Goal: Navigation & Orientation: Find specific page/section

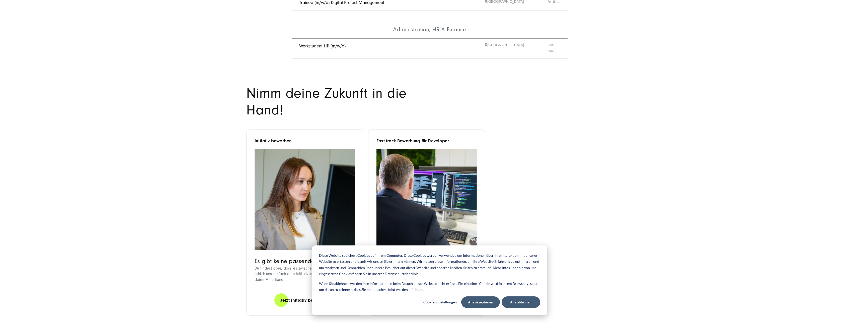
scroll to position [1238, 0]
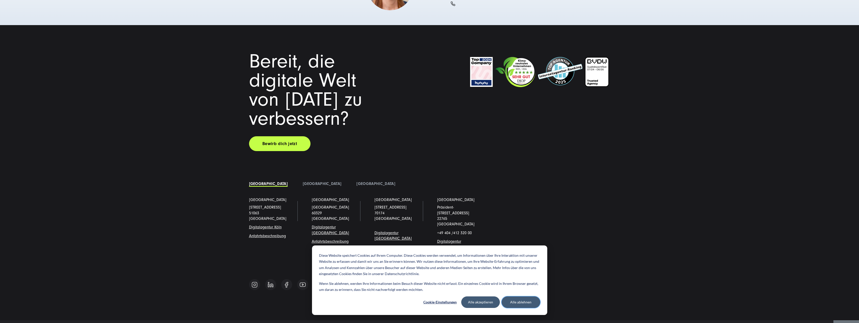
click at [528, 301] on button "Alle ablehnen" at bounding box center [520, 302] width 39 height 12
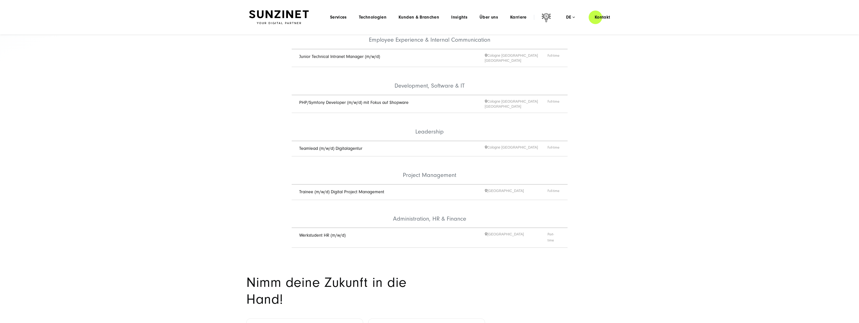
scroll to position [83, 0]
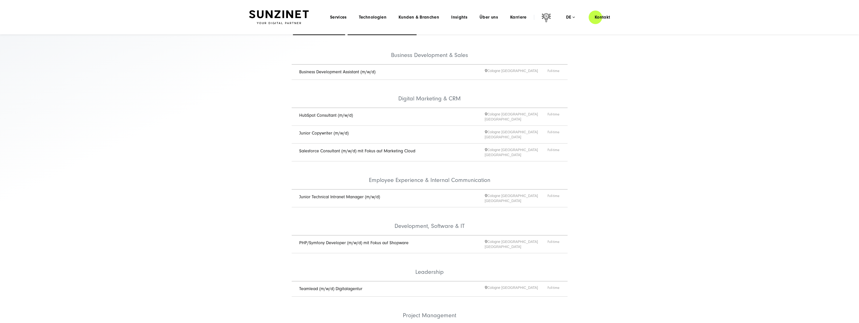
click at [637, 175] on div "Alle anzeigen Business Development & Sales Digital Marketing & CRM Employee Exp…" at bounding box center [429, 197] width 859 height 405
